Goal: Task Accomplishment & Management: Use online tool/utility

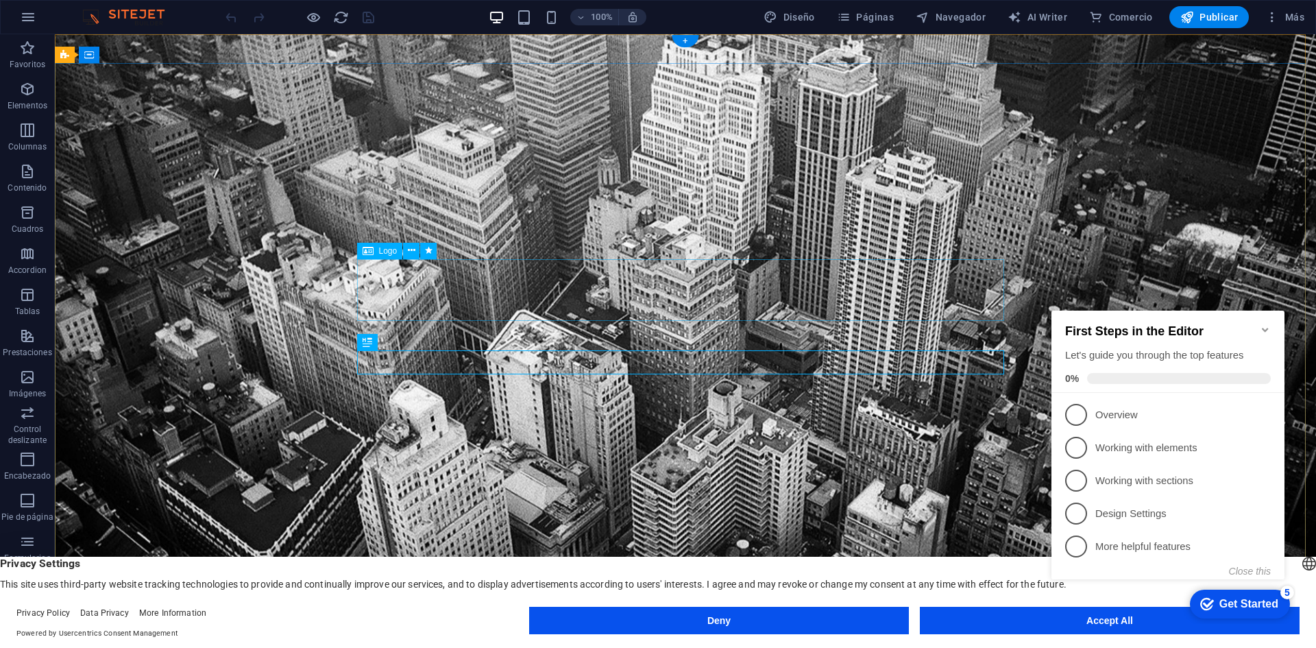
click at [411, 252] on icon at bounding box center [412, 250] width 8 height 14
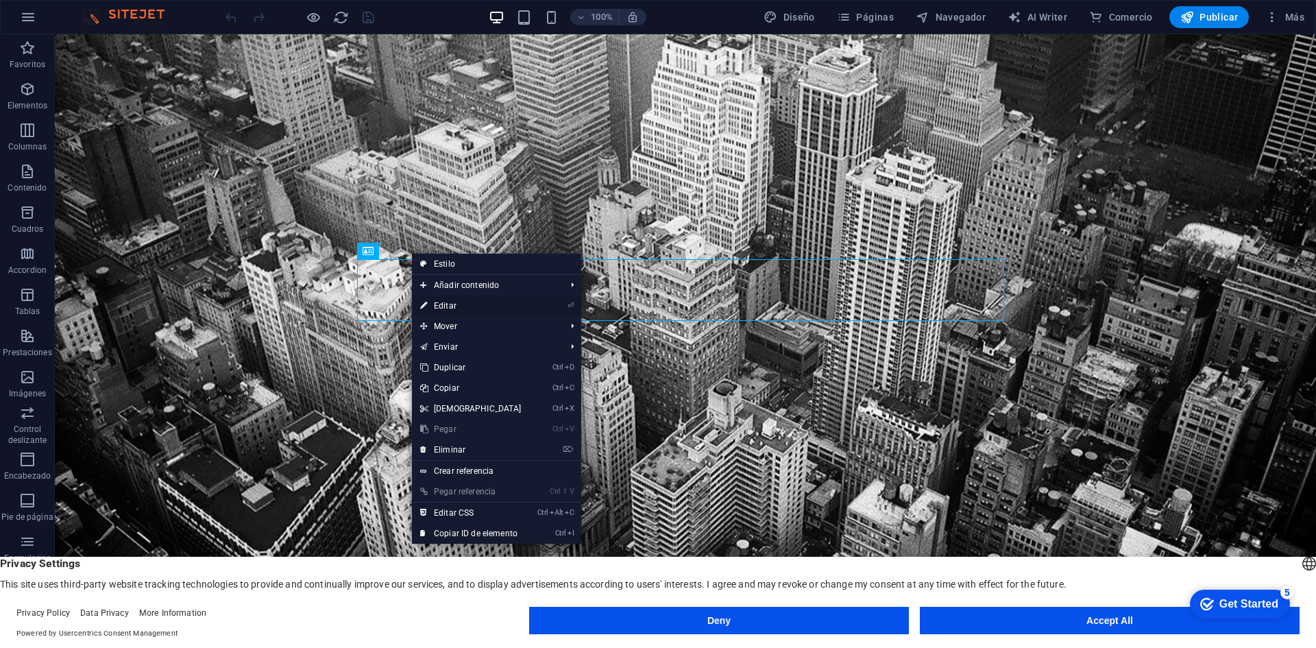
click at [448, 306] on link "⏎ Editar" at bounding box center [471, 305] width 118 height 21
select select "px"
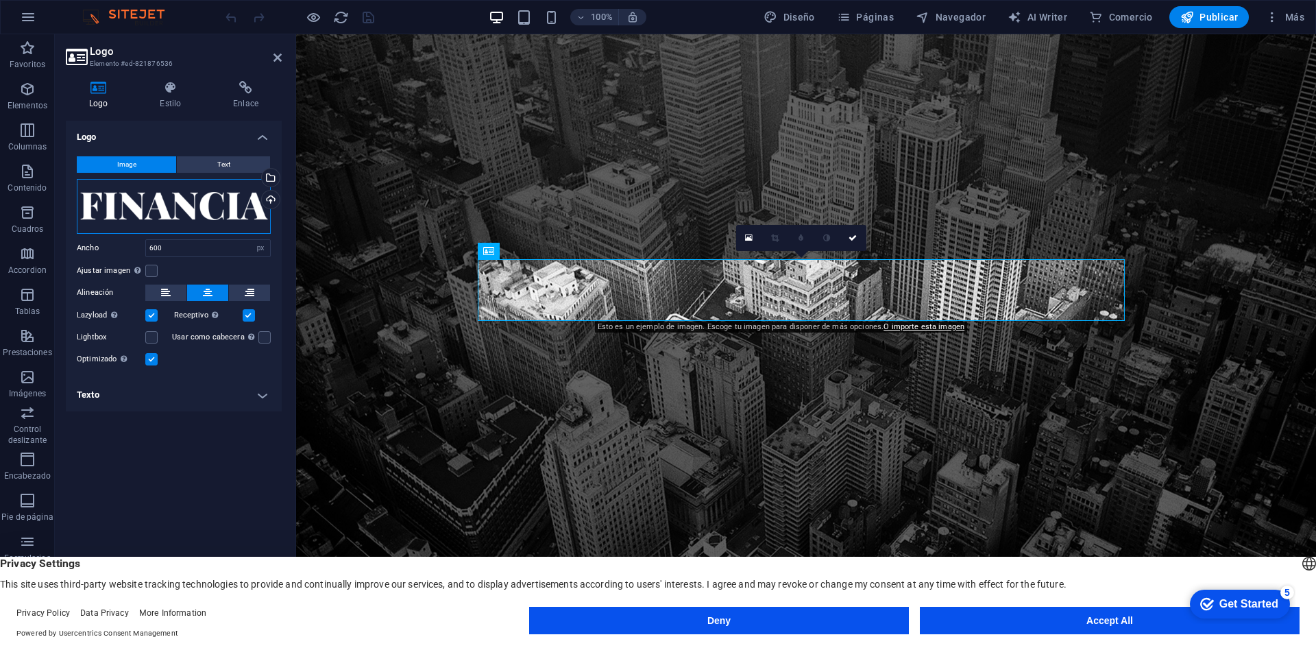
click at [226, 207] on div "Arrastra archivos aquí, haz clic para escoger archivos o selecciona archivos de…" at bounding box center [174, 206] width 194 height 55
